Goal: Information Seeking & Learning: Check status

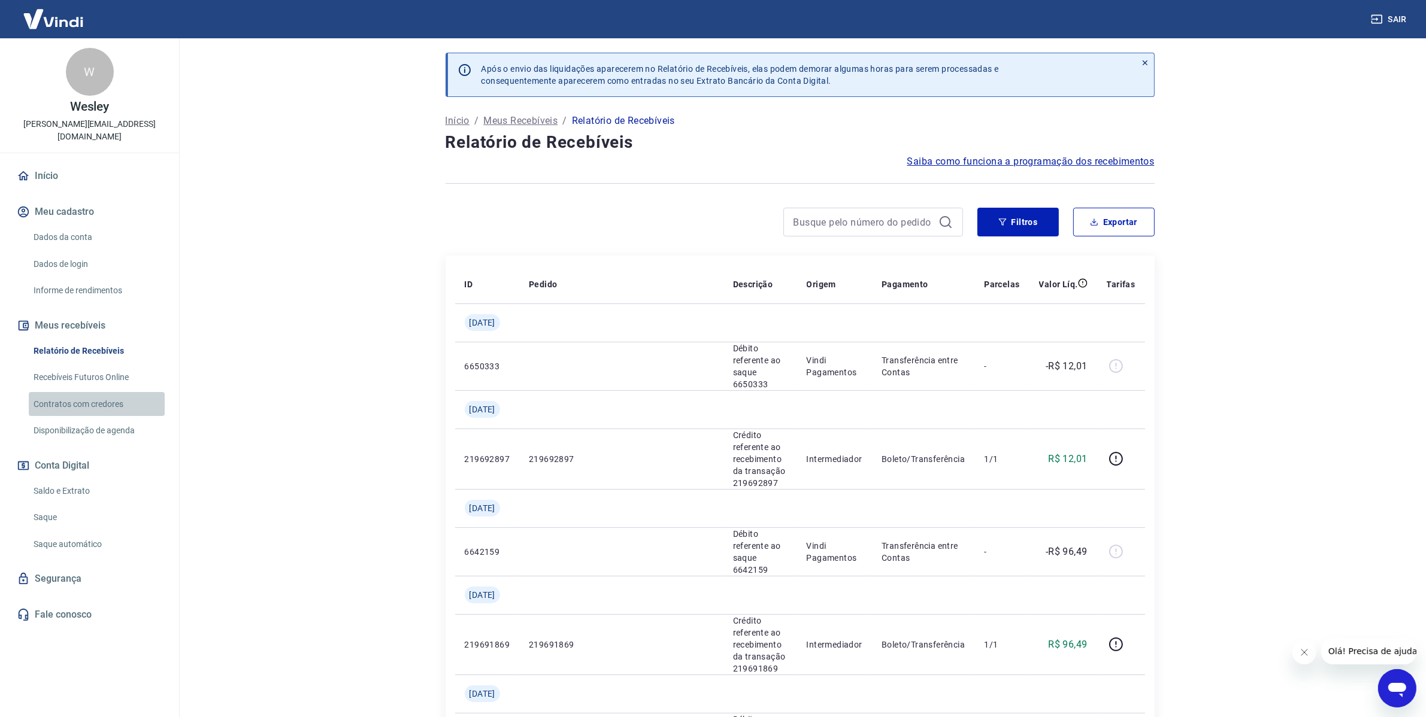
click at [67, 392] on link "Contratos com credores" at bounding box center [97, 404] width 136 height 25
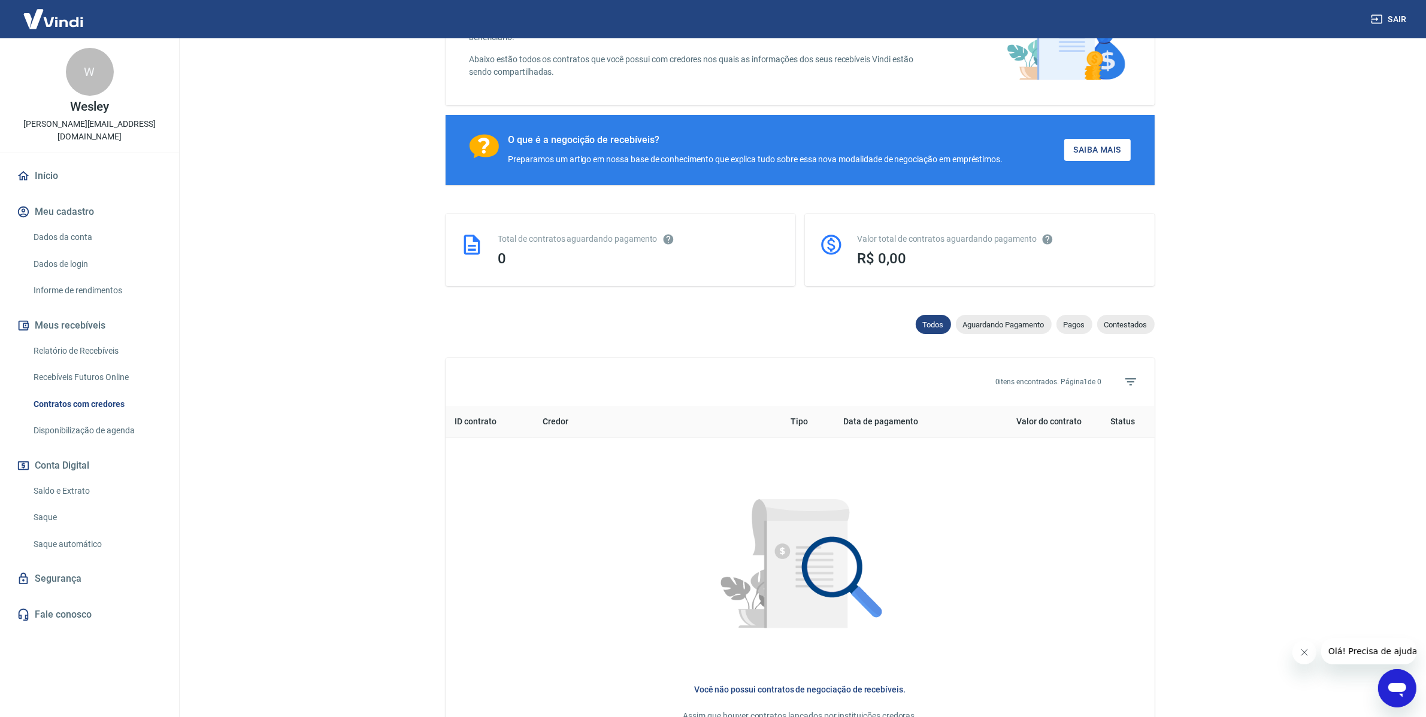
scroll to position [150, 0]
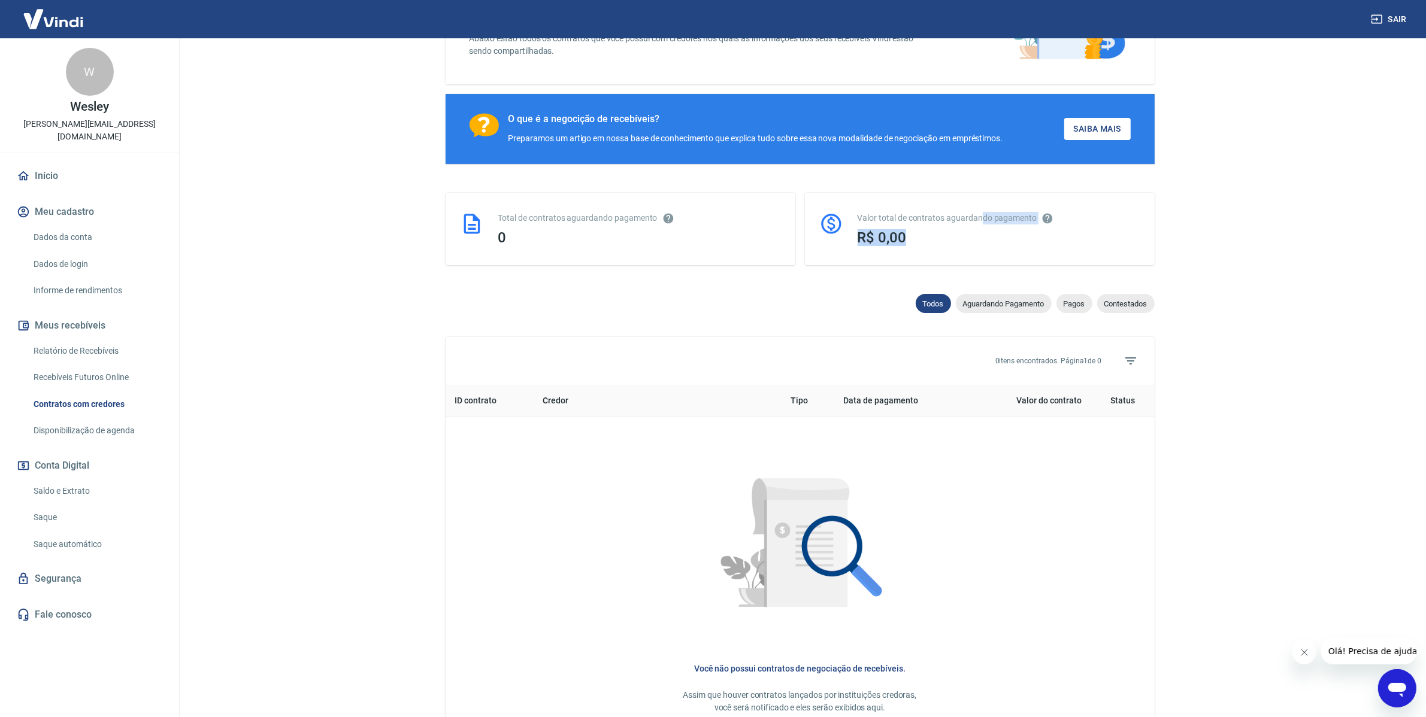
drag, startPoint x: 908, startPoint y: 237, endPoint x: 983, endPoint y: 223, distance: 75.5
click at [983, 223] on div "Valor total de contratos aguardando pagamento R$ 0,00" at bounding box center [998, 229] width 283 height 34
click at [926, 235] on h3 "R$ 0,00" at bounding box center [998, 237] width 283 height 17
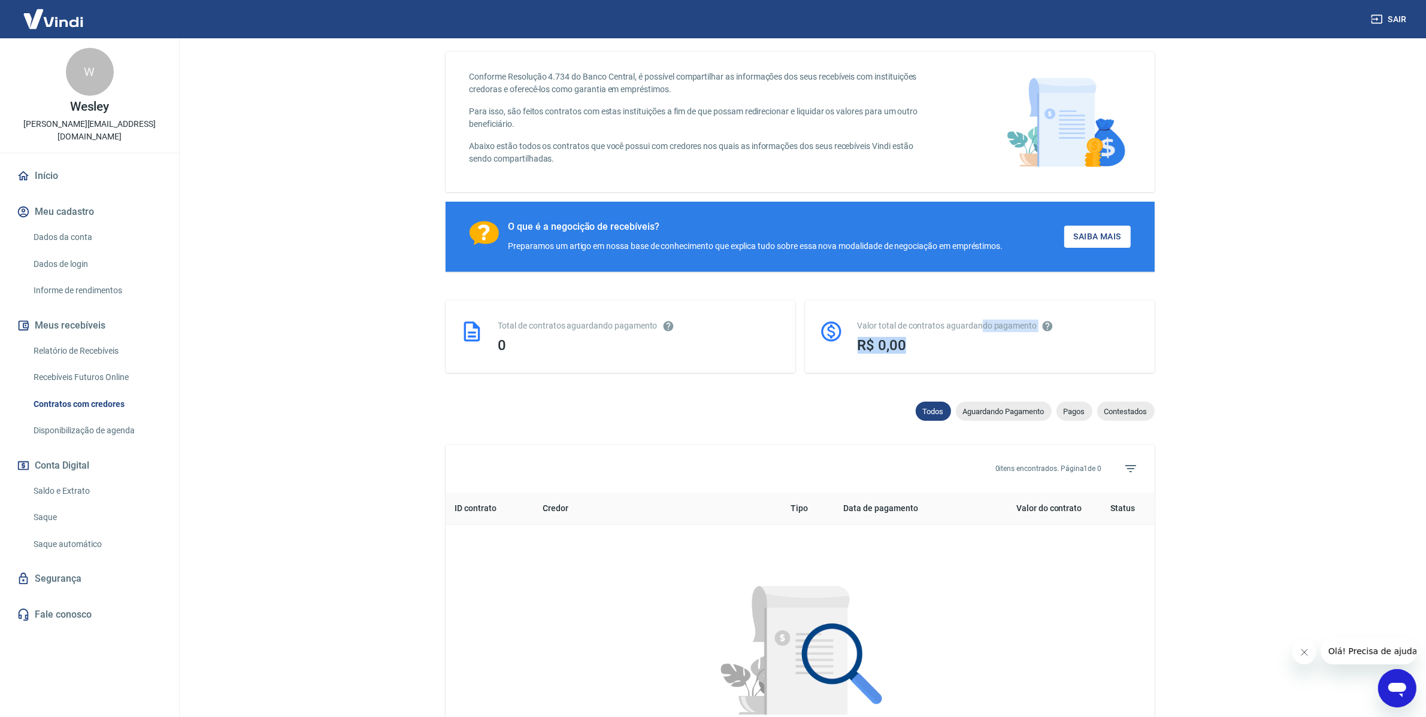
scroll to position [0, 0]
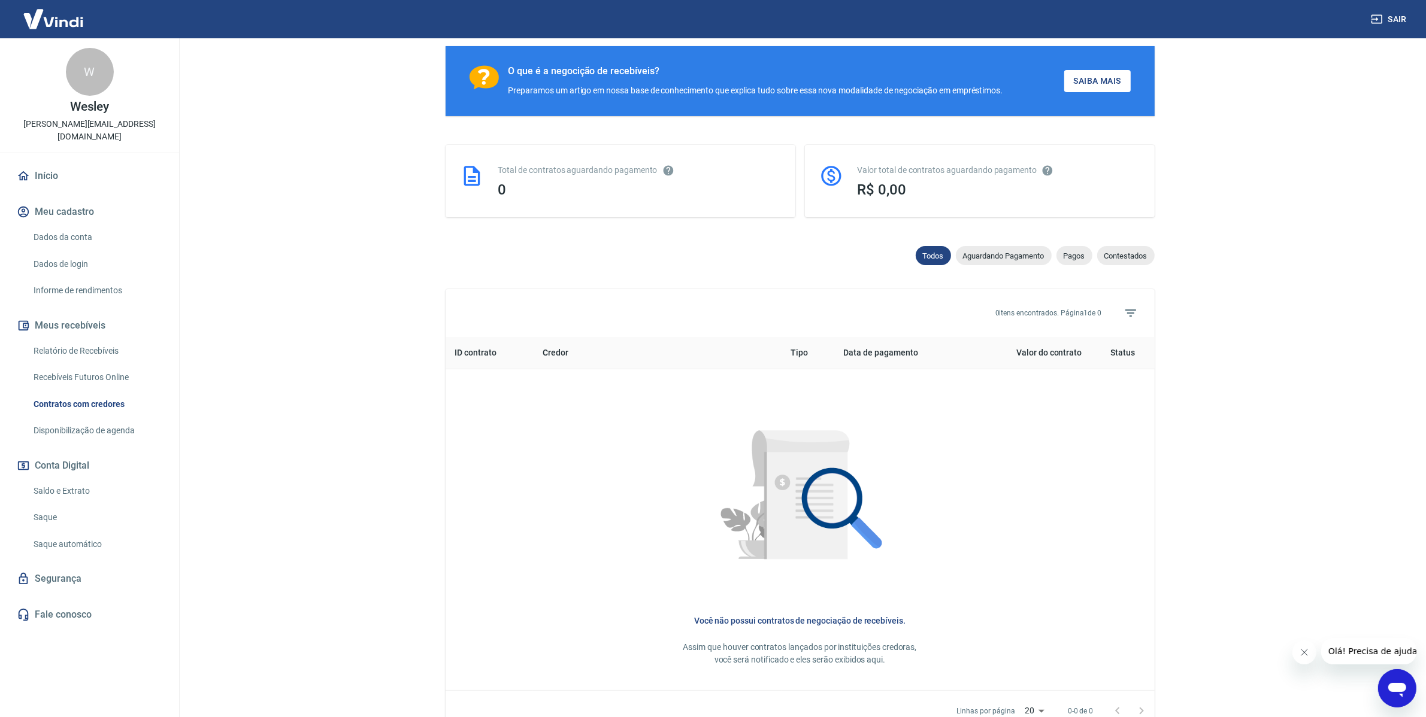
click at [1003, 485] on div at bounding box center [800, 500] width 671 height 222
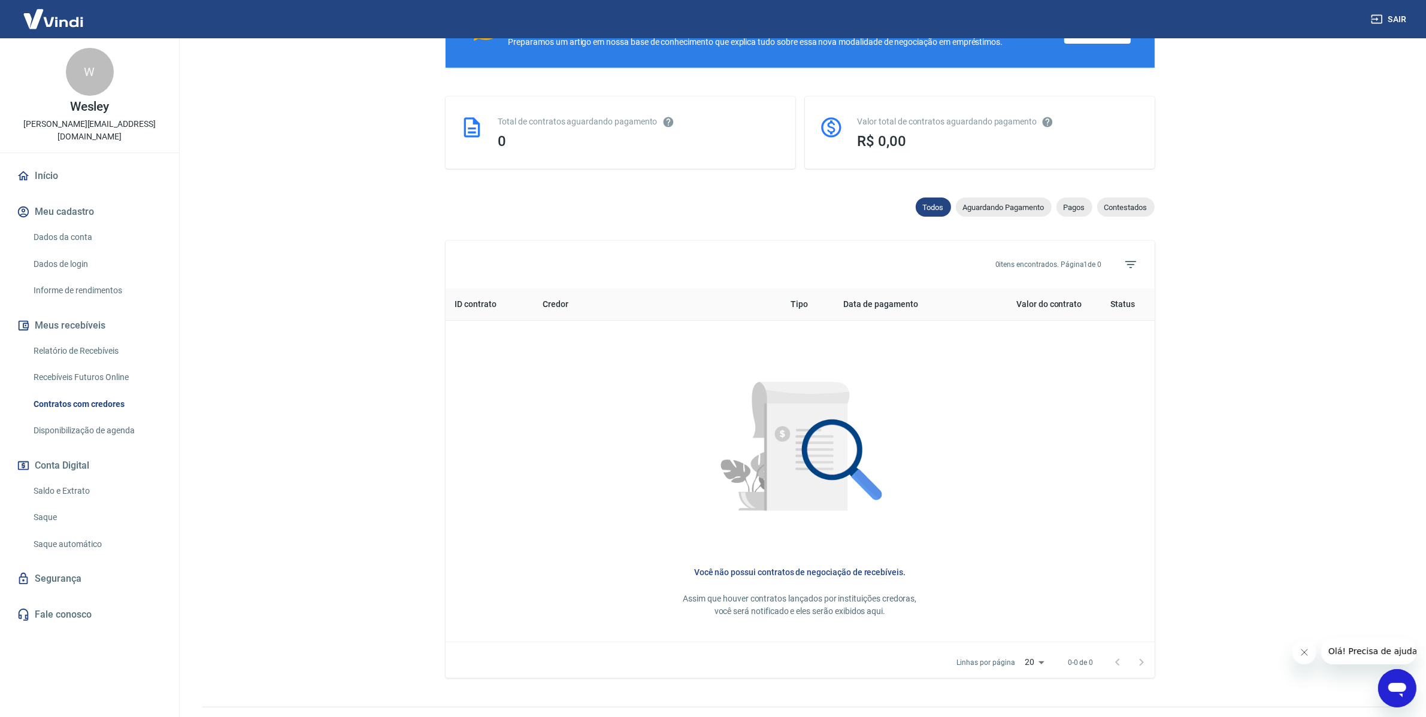
scroll to position [272, 0]
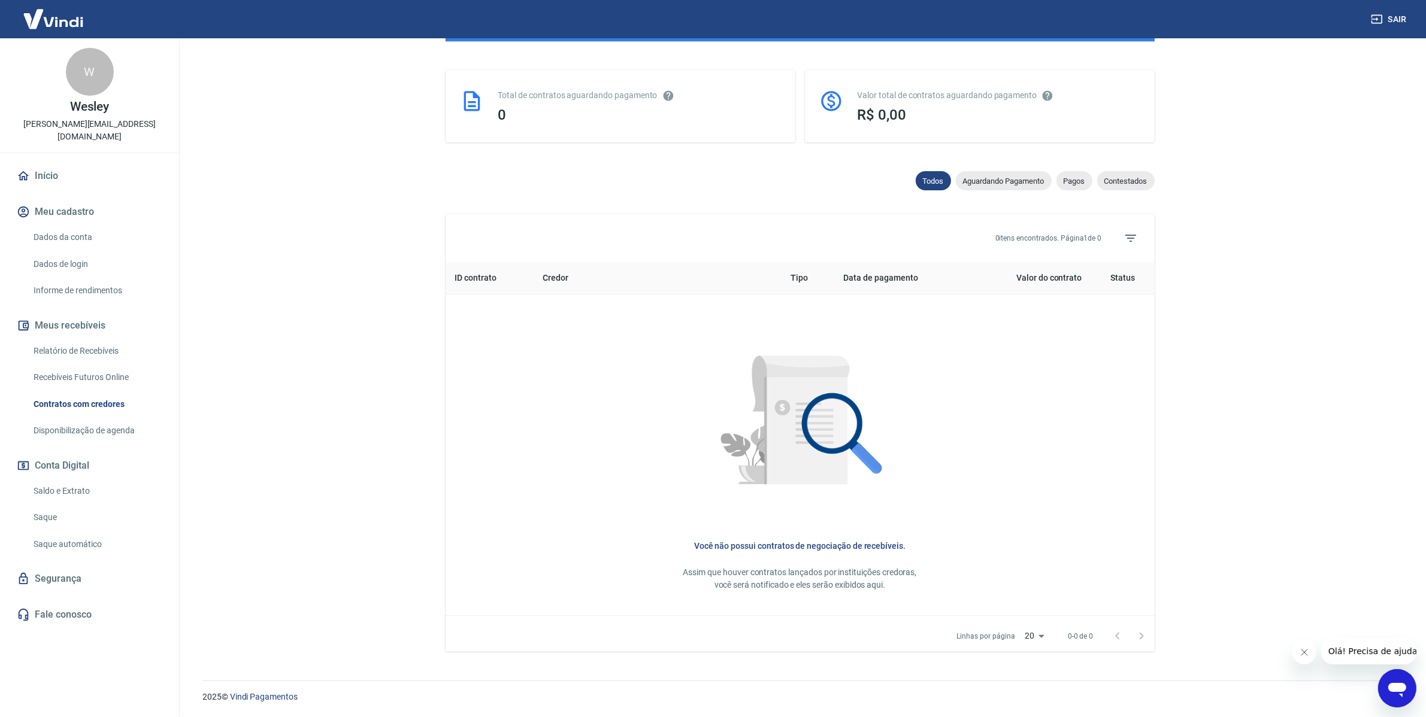
click at [472, 279] on th "ID contrato" at bounding box center [489, 278] width 88 height 32
click at [468, 274] on th "ID contrato" at bounding box center [489, 278] width 88 height 32
click at [565, 274] on th "Credor" at bounding box center [657, 278] width 248 height 32
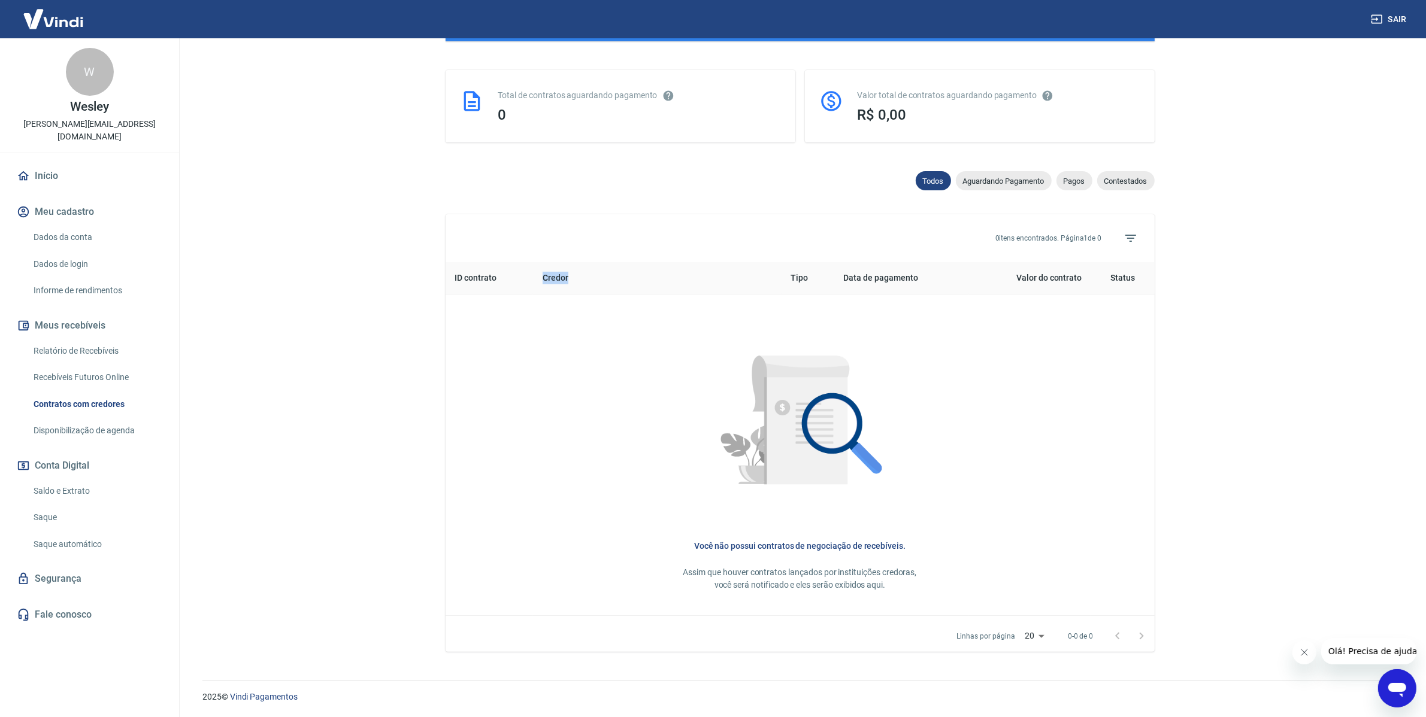
click at [565, 274] on th "Credor" at bounding box center [657, 278] width 248 height 32
click at [894, 276] on th "Data de pagamento" at bounding box center [901, 278] width 135 height 32
drag, startPoint x: 1072, startPoint y: 277, endPoint x: 1166, endPoint y: 271, distance: 94.2
click at [1084, 277] on th "Valor do contrato" at bounding box center [1030, 278] width 122 height 32
drag, startPoint x: 1067, startPoint y: 279, endPoint x: 1126, endPoint y: 268, distance: 60.2
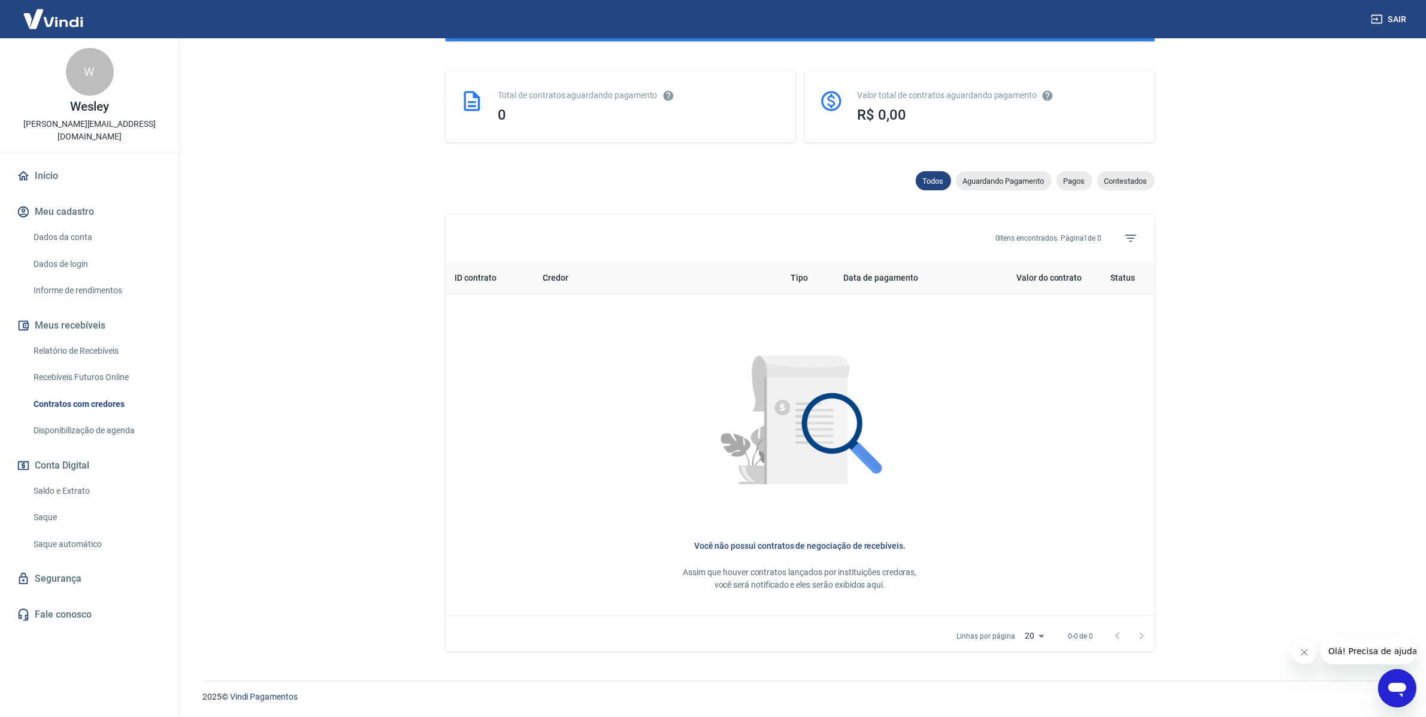
click at [1075, 277] on th "Valor do contrato" at bounding box center [1030, 278] width 122 height 32
click at [1150, 271] on th "Status" at bounding box center [1122, 278] width 63 height 32
click at [1129, 275] on th "Status" at bounding box center [1122, 278] width 63 height 32
click at [1123, 389] on div at bounding box center [800, 425] width 671 height 222
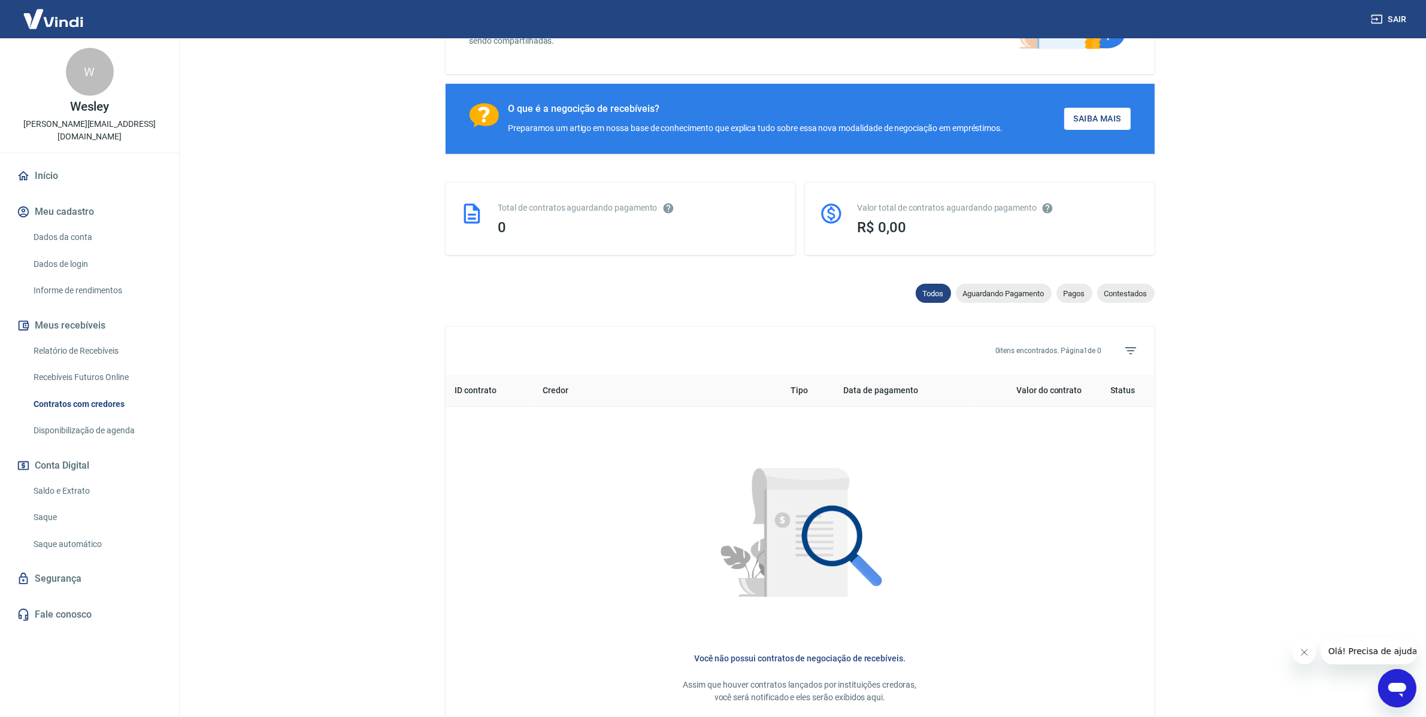
scroll to position [0, 0]
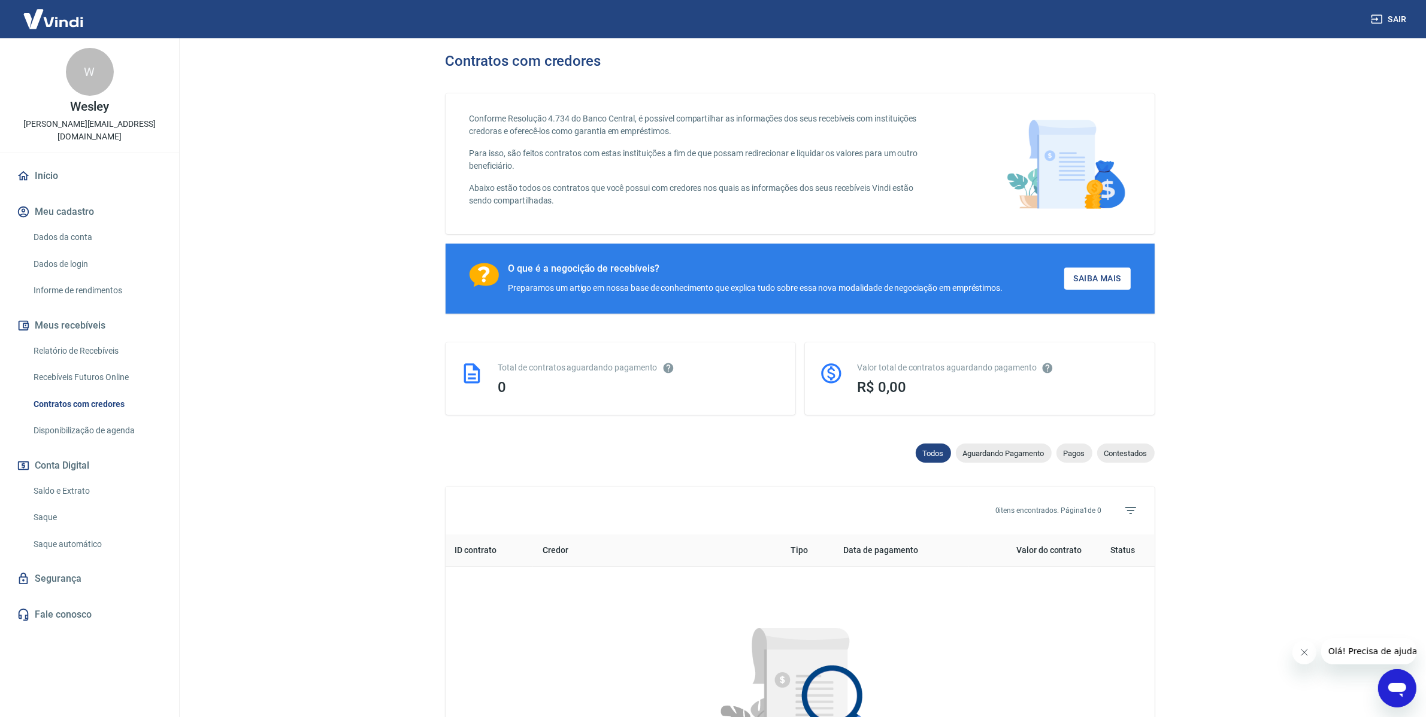
click at [1303, 325] on main "Contratos com credores Conforme Resolução 4.734 do Banco Central, é possível co…" at bounding box center [800, 377] width 1252 height 679
click at [43, 163] on link "Início" at bounding box center [89, 176] width 150 height 26
